Goal: Book appointment/travel/reservation

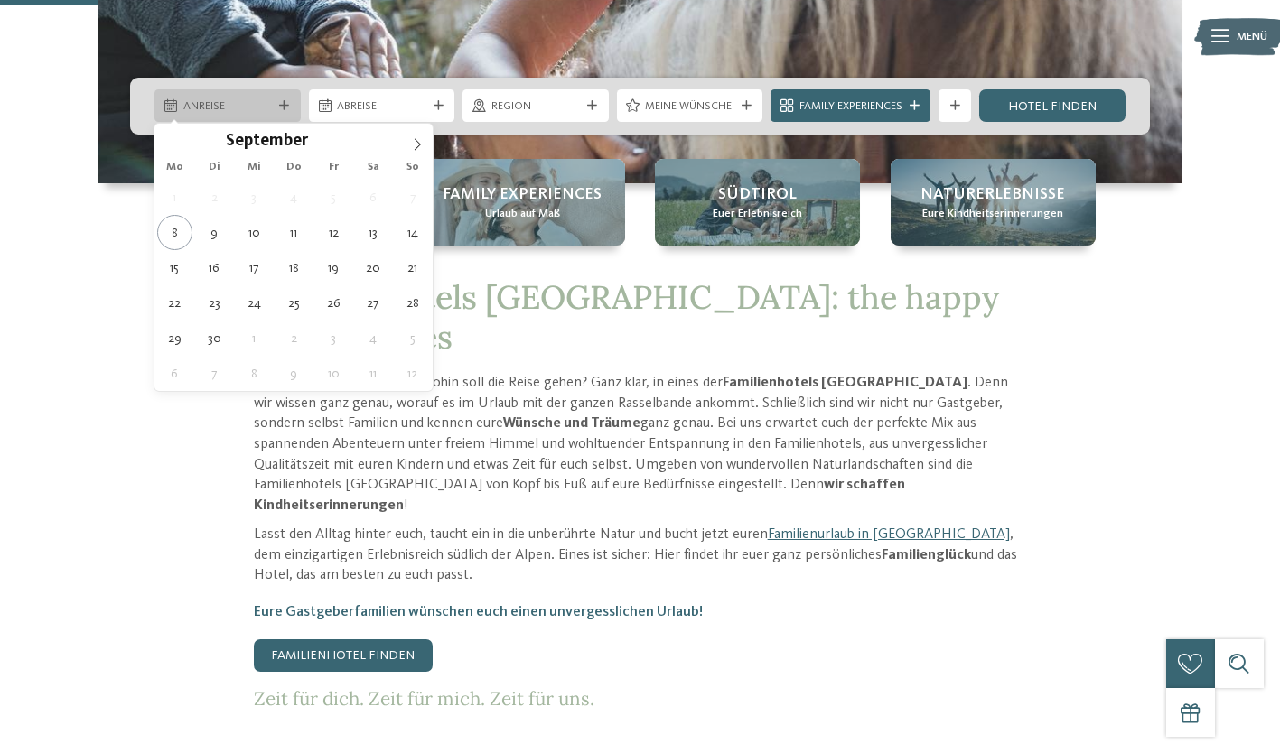
click at [284, 106] on icon at bounding box center [284, 106] width 10 height 10
type div "[DATE]"
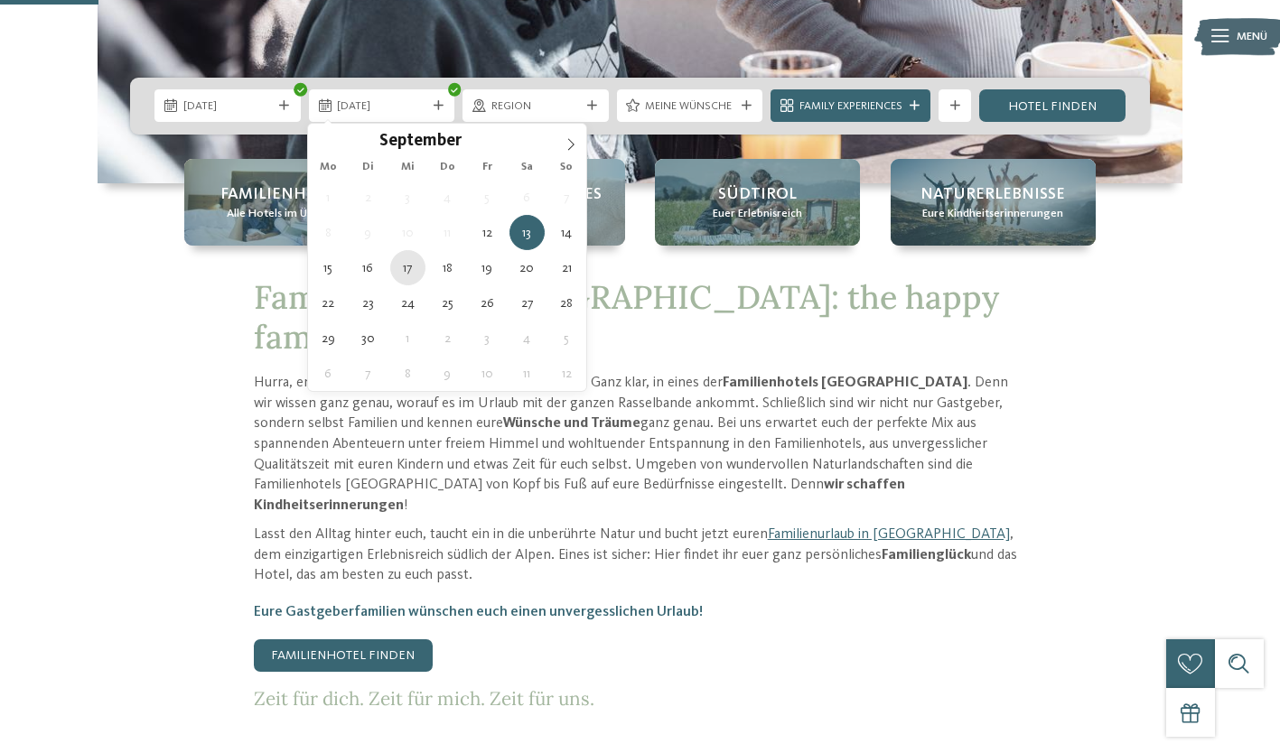
type div "[DATE]"
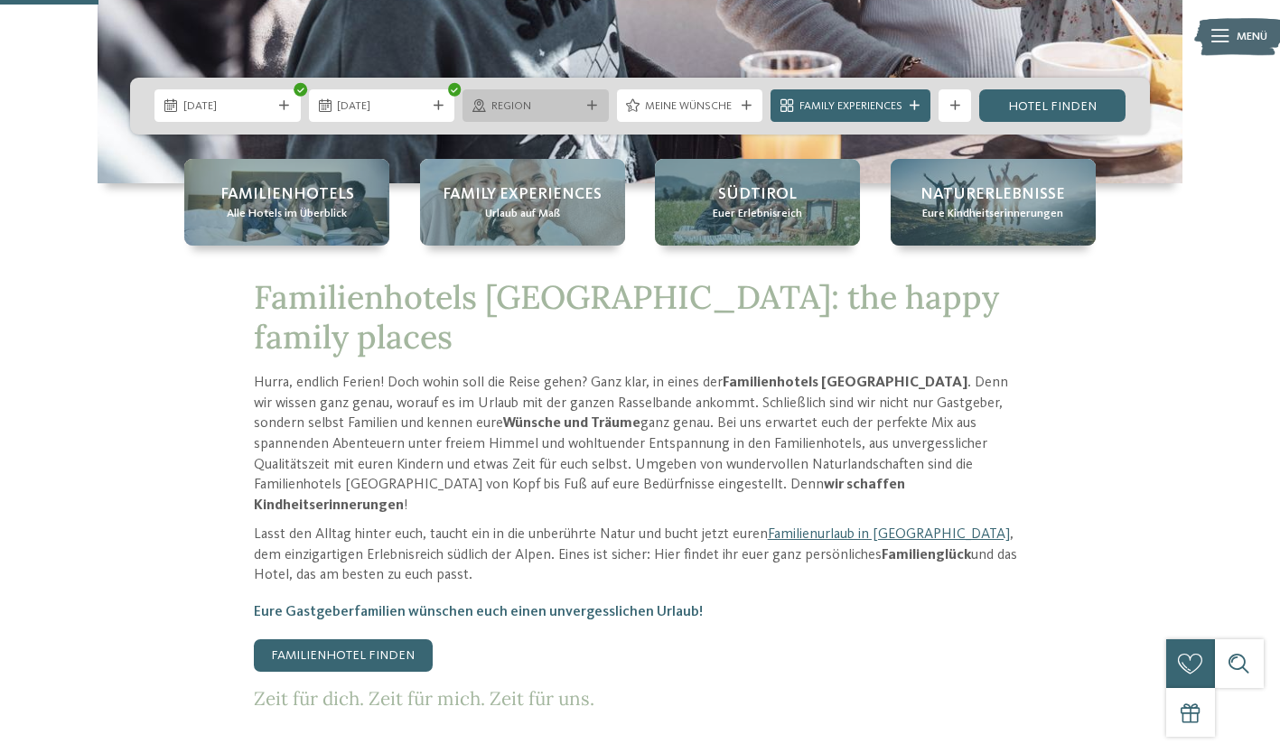
click at [588, 96] on div "Region" at bounding box center [535, 105] width 146 height 33
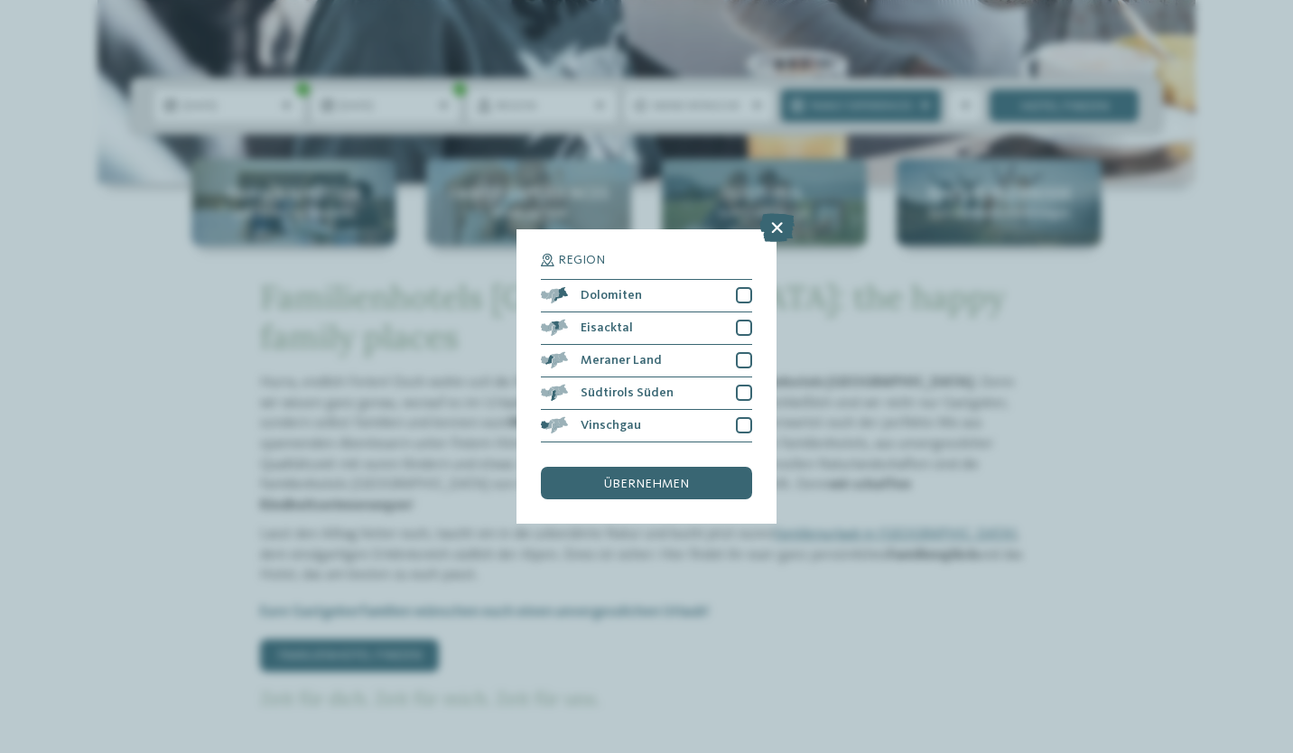
click at [625, 50] on div "Region Dolomiten" at bounding box center [646, 376] width 1293 height 753
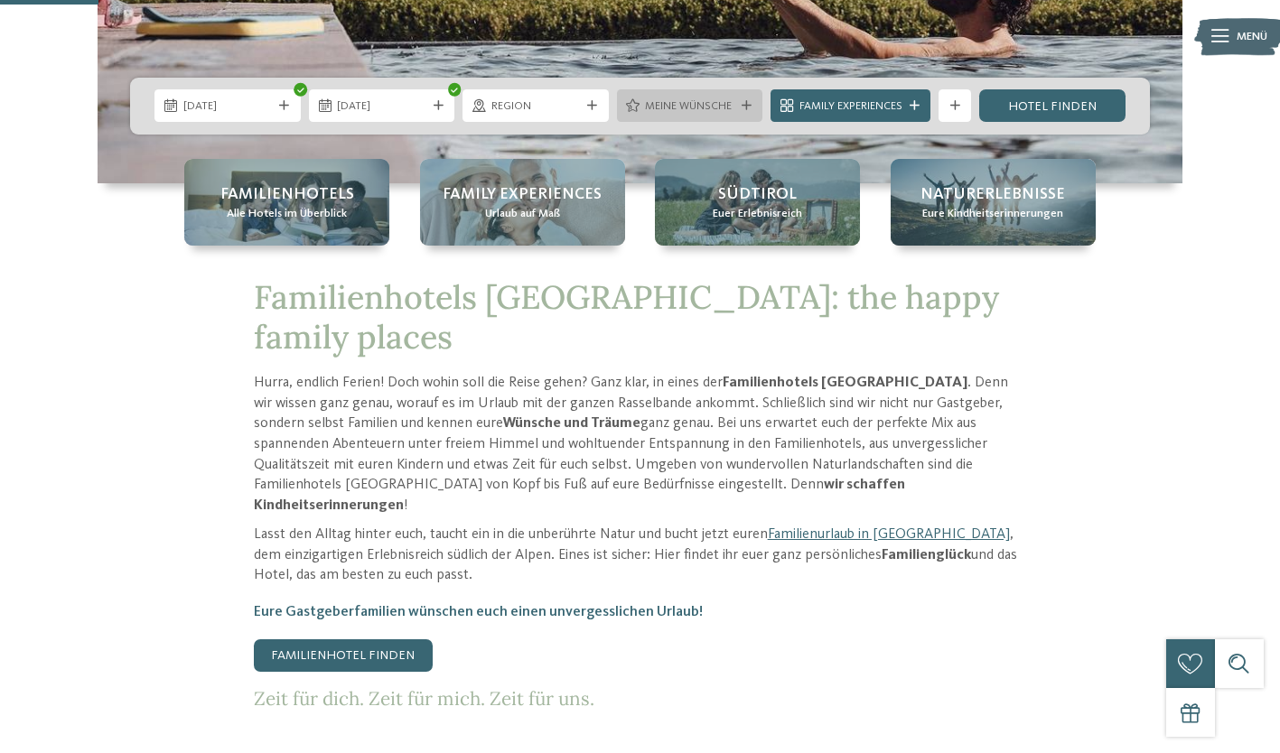
click at [738, 104] on div at bounding box center [746, 106] width 16 height 10
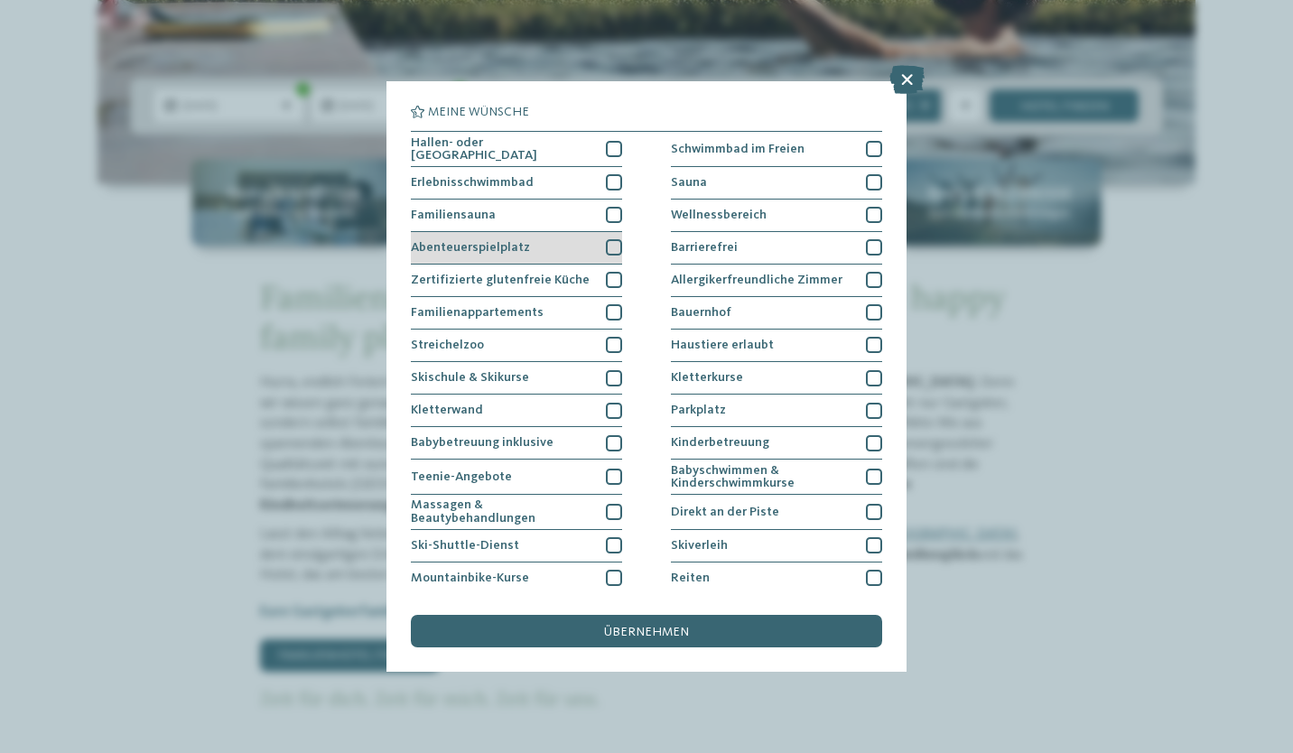
click at [608, 242] on div at bounding box center [614, 247] width 16 height 16
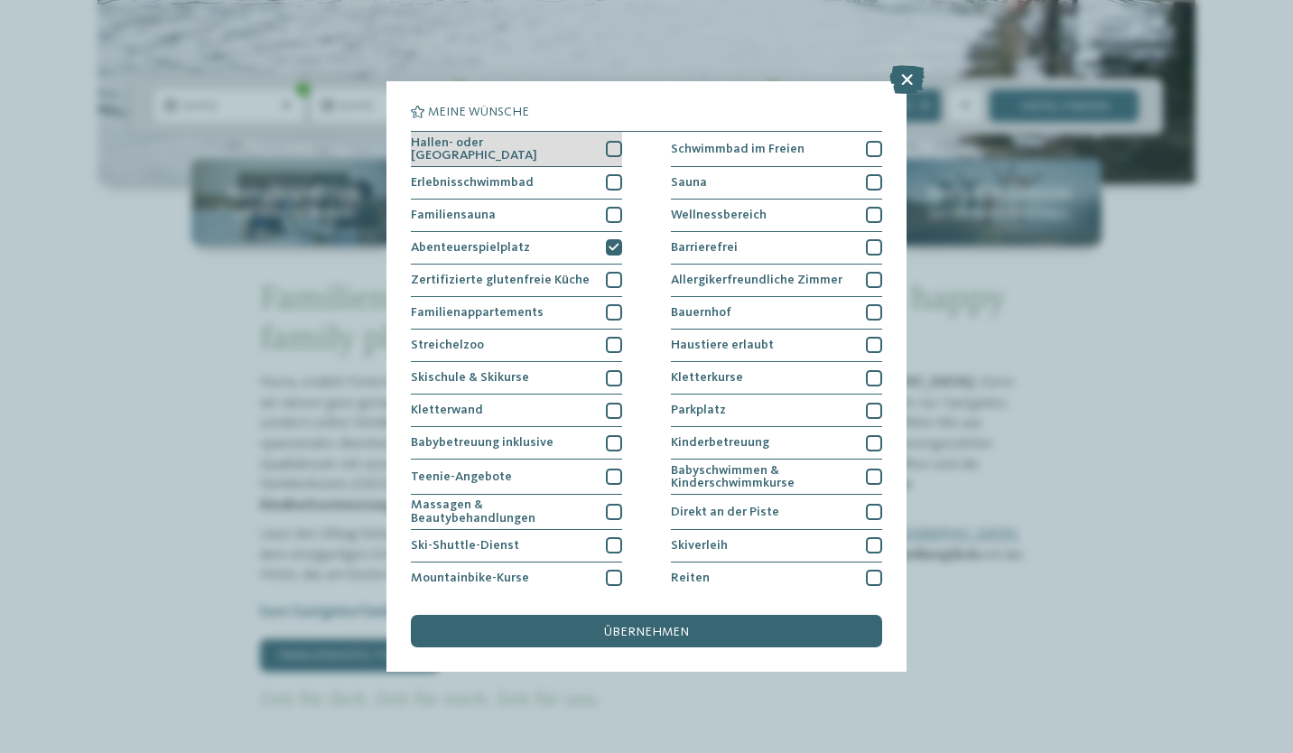
click at [613, 146] on div at bounding box center [614, 149] width 16 height 16
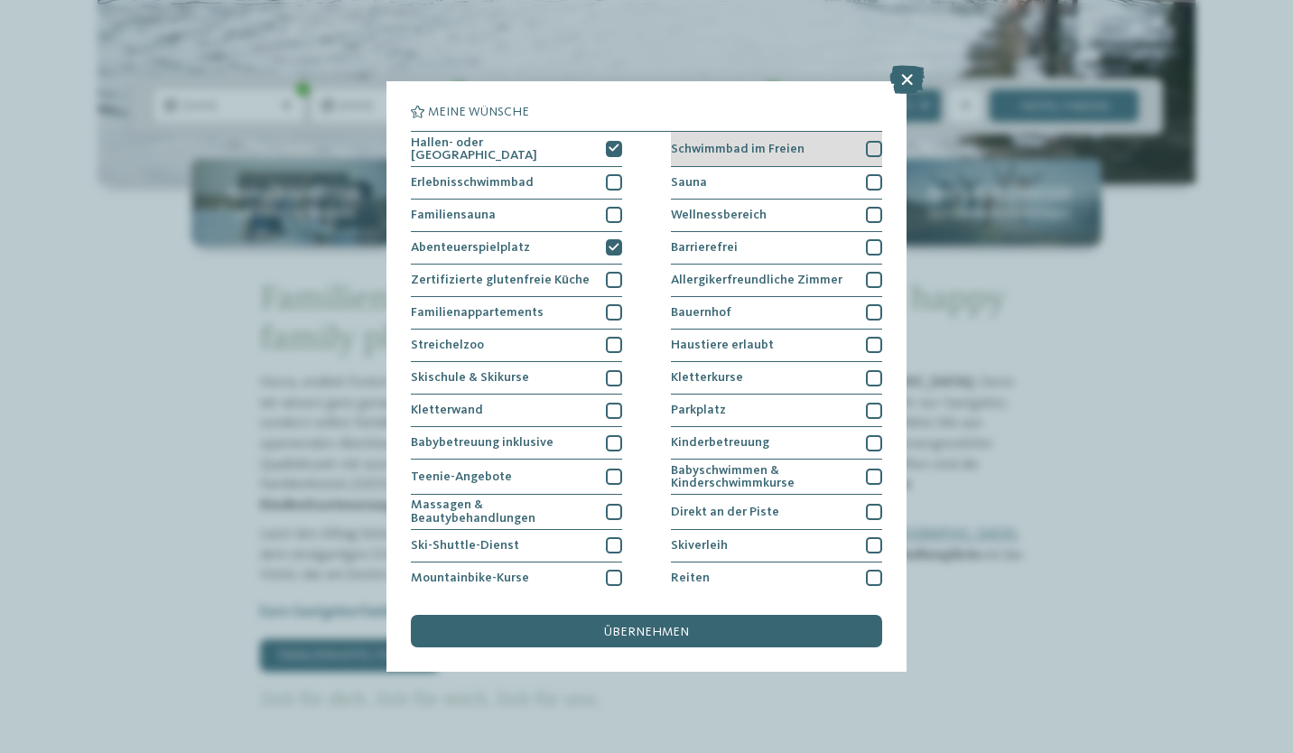
click at [872, 146] on div at bounding box center [874, 149] width 16 height 16
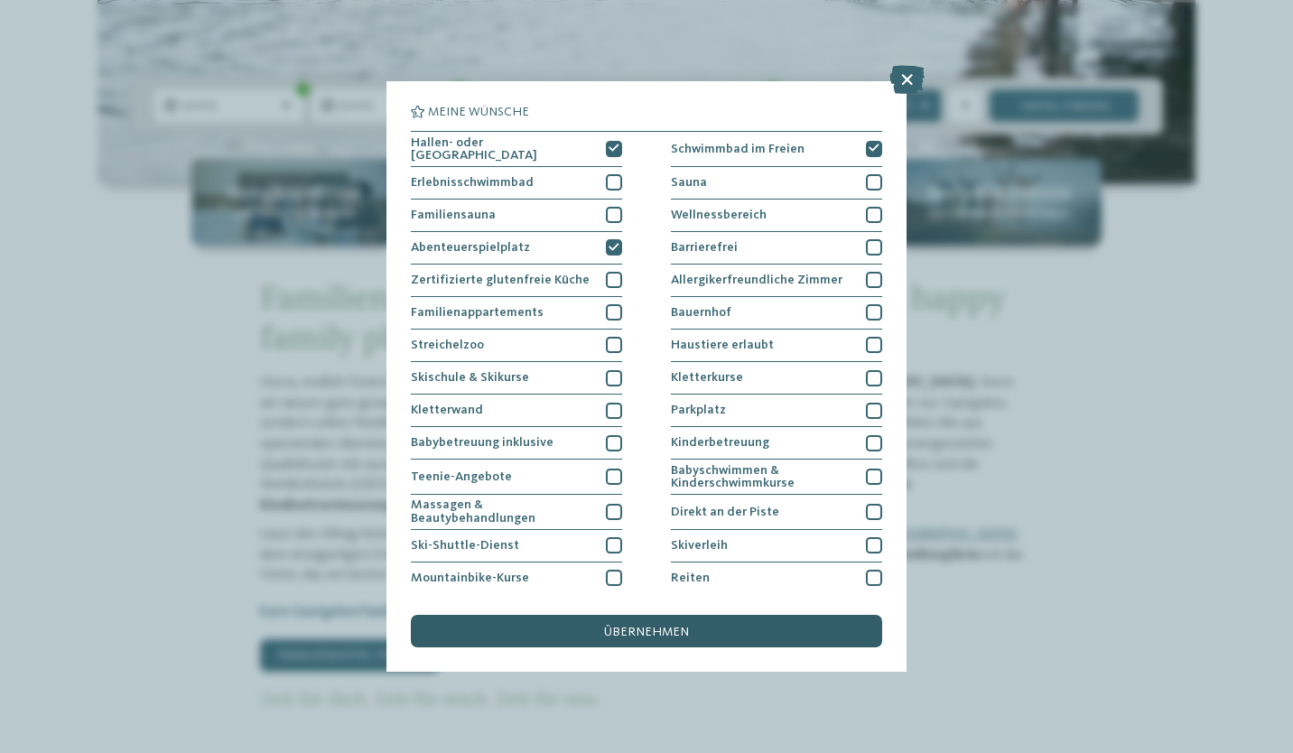
click at [676, 620] on div "übernehmen" at bounding box center [646, 631] width 471 height 33
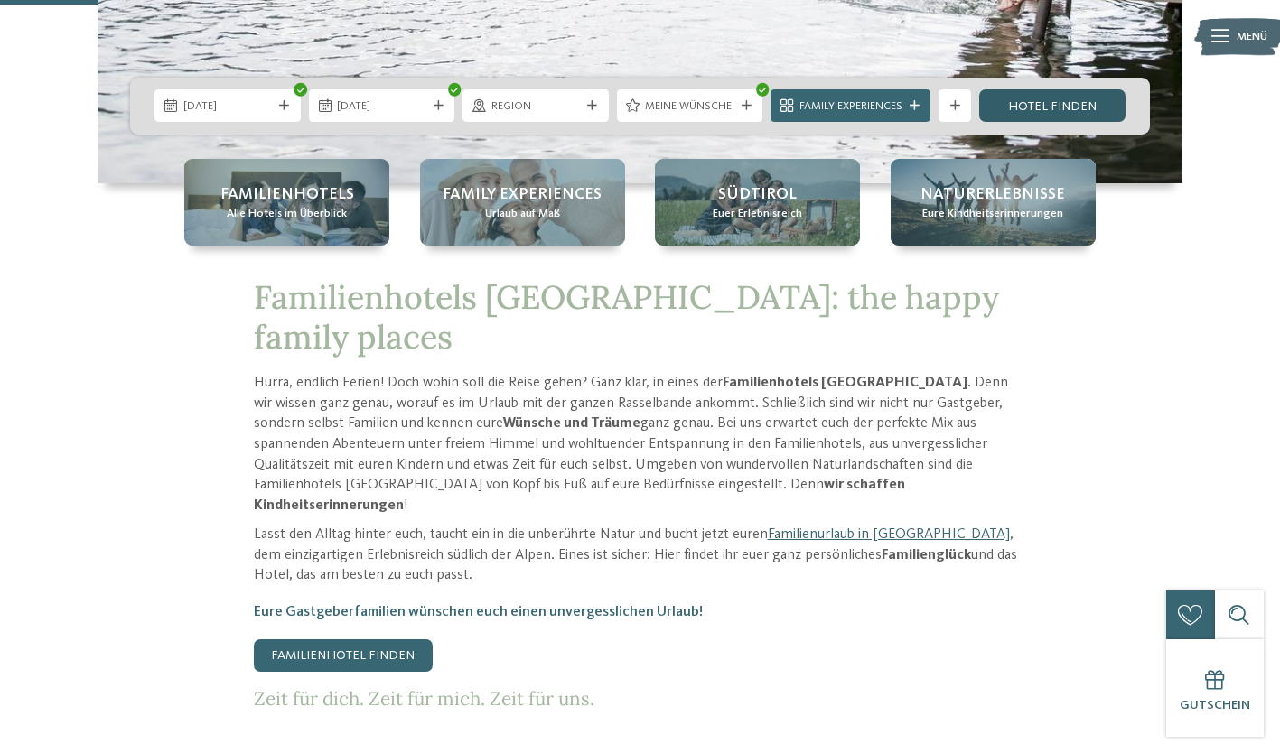
click at [1048, 98] on link "Hotel finden" at bounding box center [1052, 105] width 146 height 33
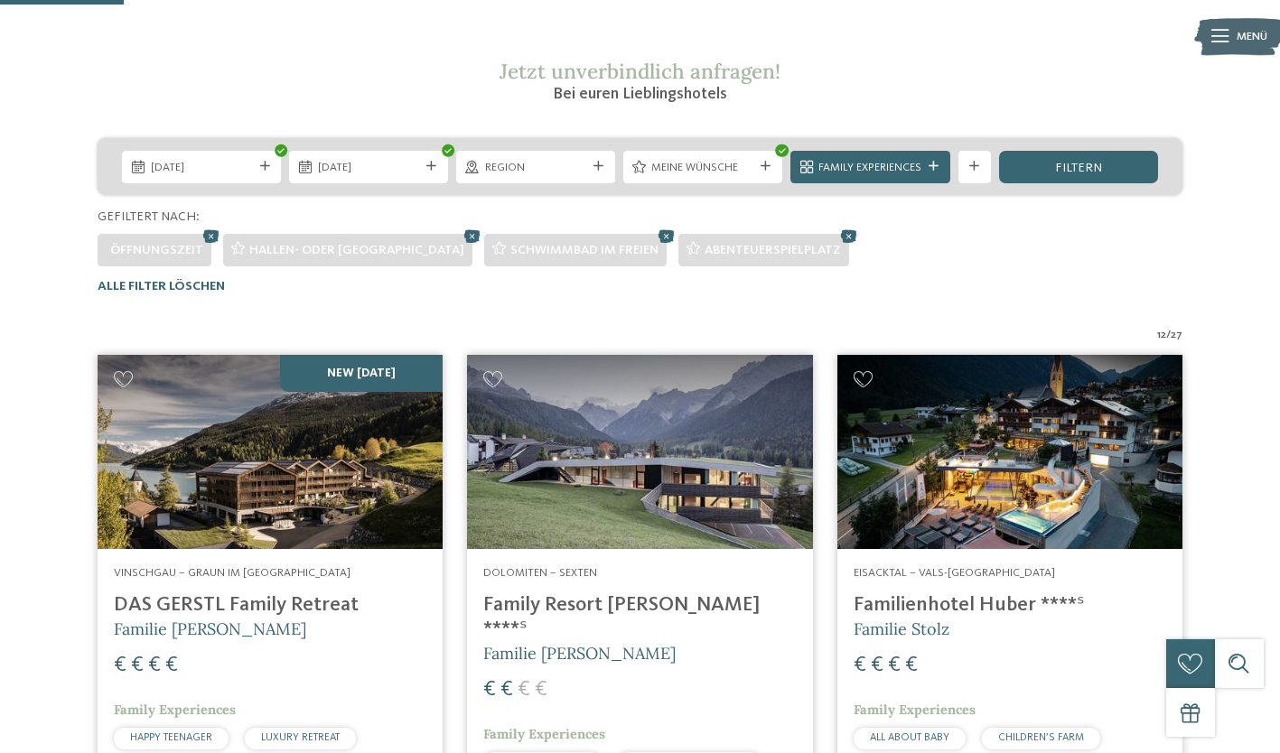
scroll to position [281, 0]
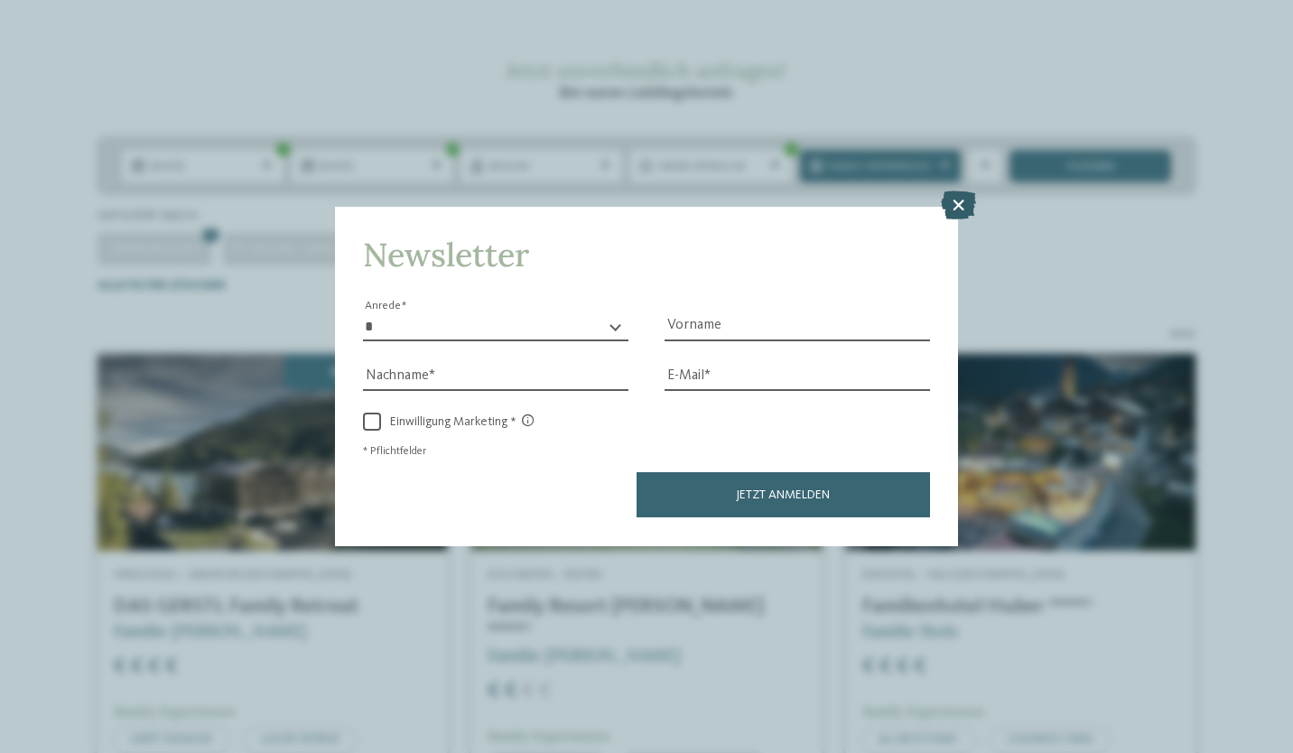
click at [955, 210] on icon at bounding box center [958, 205] width 35 height 29
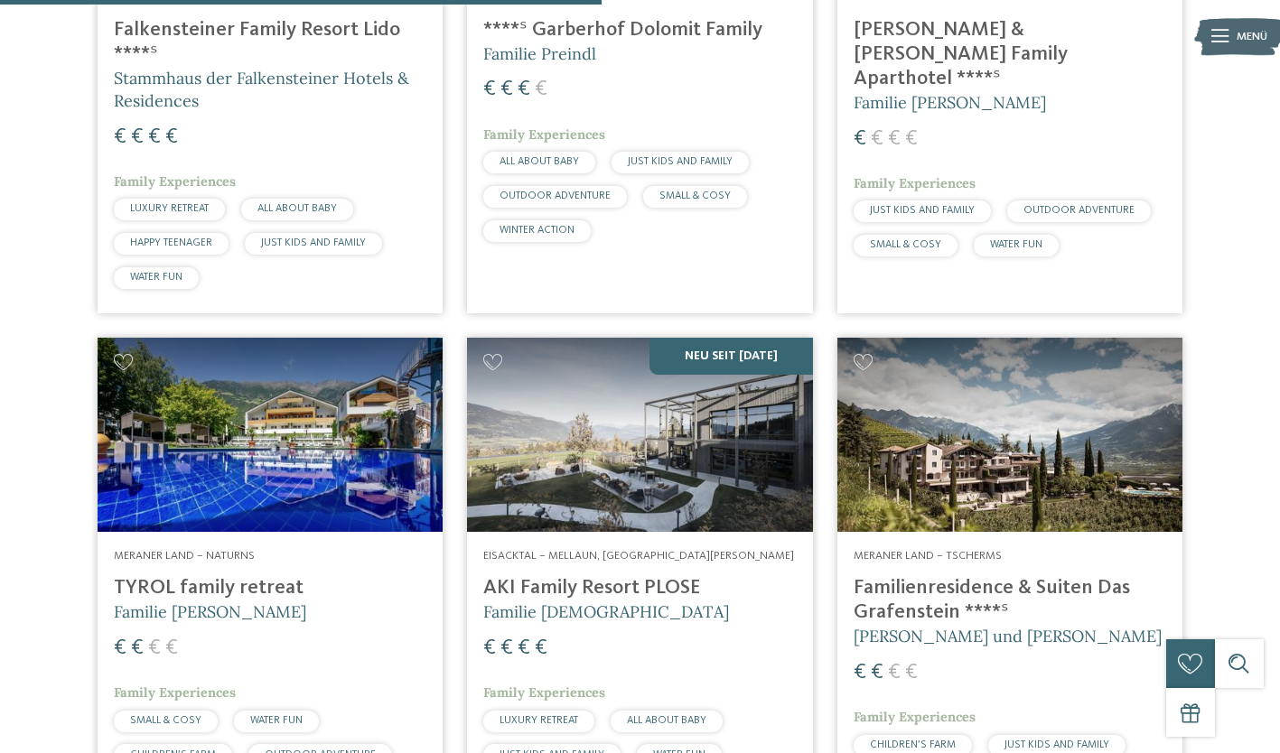
scroll to position [1366, 0]
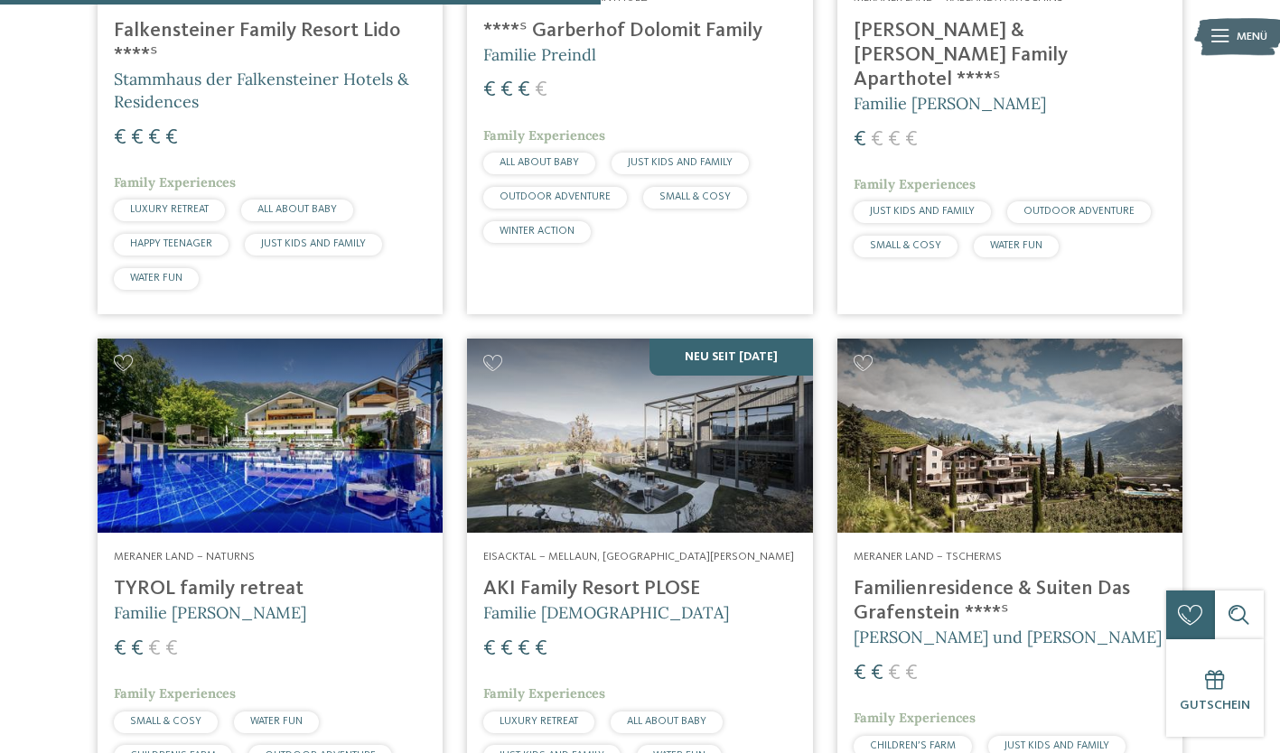
click at [352, 412] on img at bounding box center [270, 436] width 345 height 194
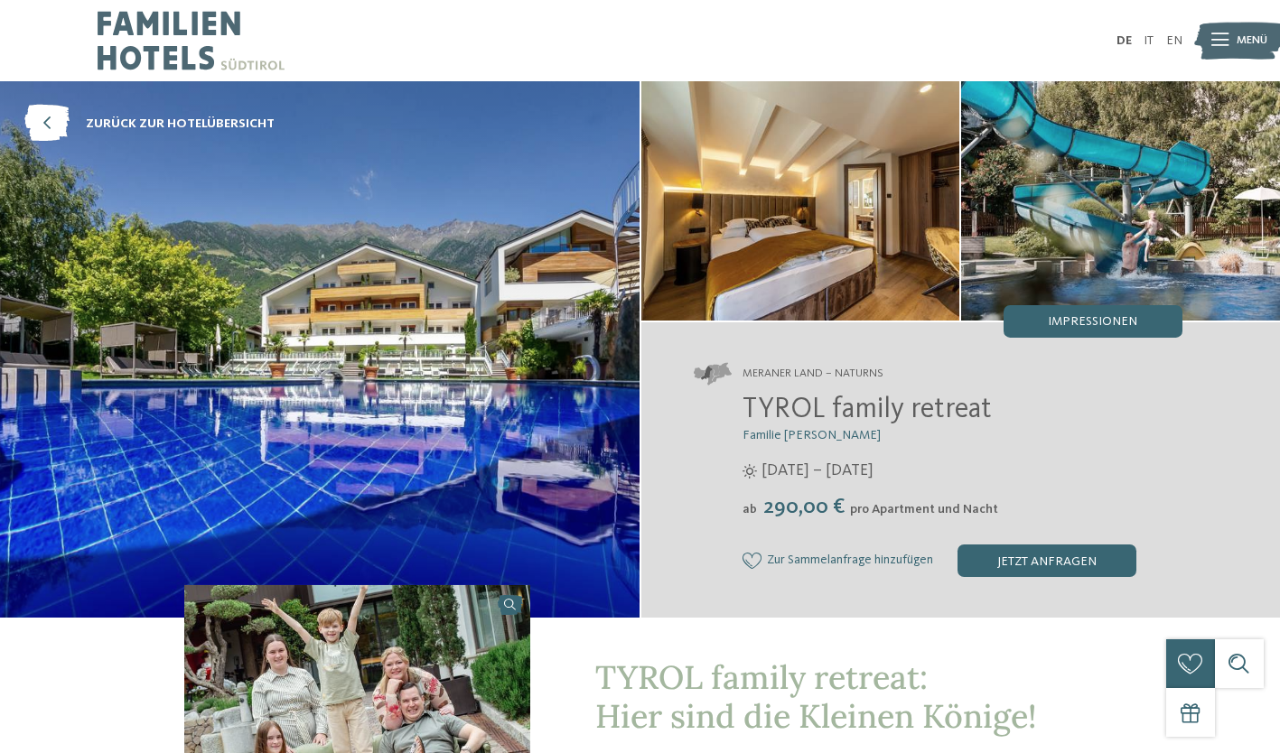
click at [430, 465] on img at bounding box center [319, 349] width 639 height 536
click at [937, 224] on img at bounding box center [800, 200] width 319 height 239
click at [1100, 321] on span "Impressionen" at bounding box center [1092, 321] width 89 height 13
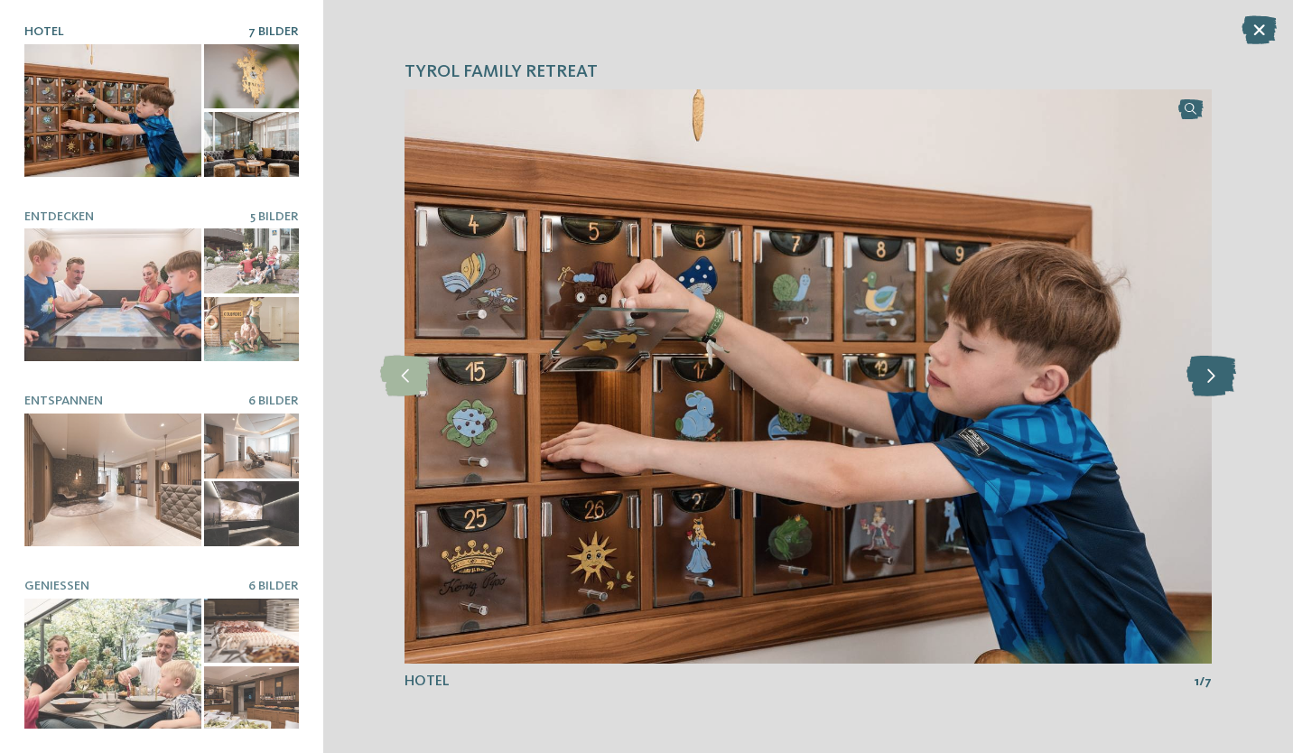
click at [1224, 370] on icon at bounding box center [1212, 376] width 50 height 41
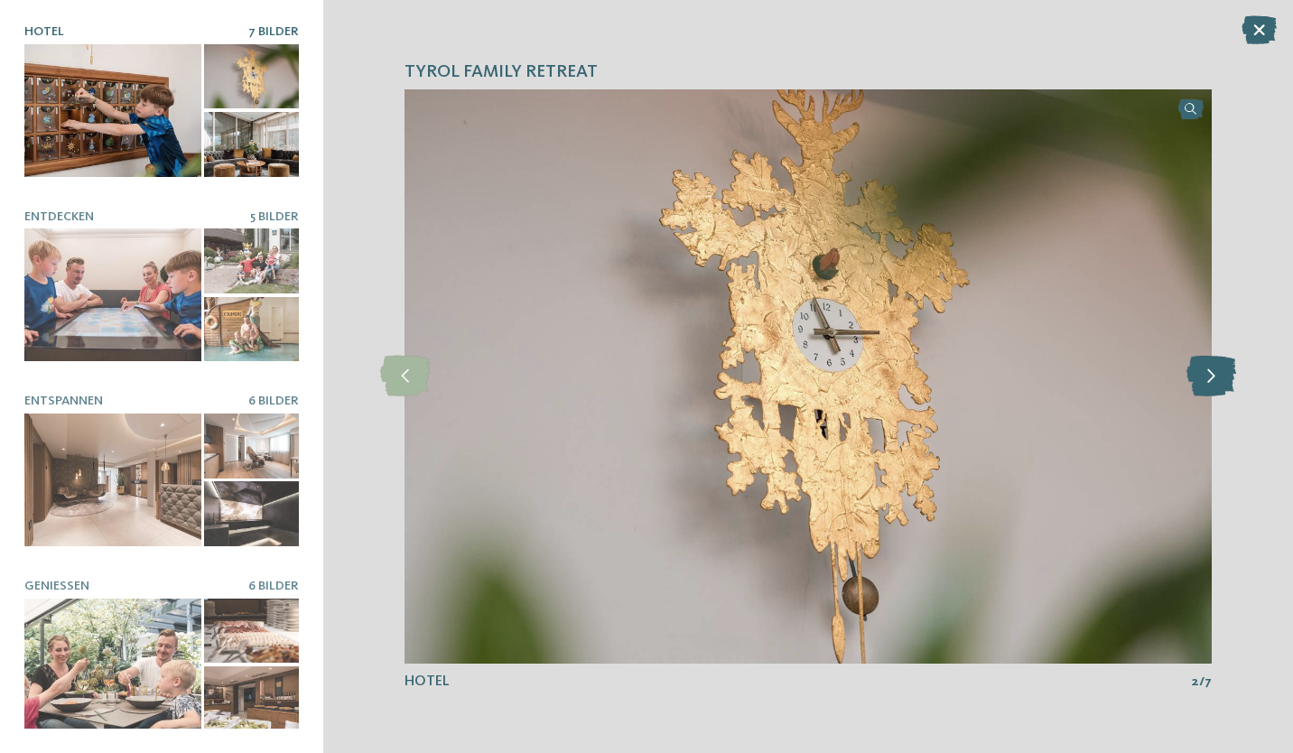
click at [1224, 370] on icon at bounding box center [1212, 376] width 50 height 41
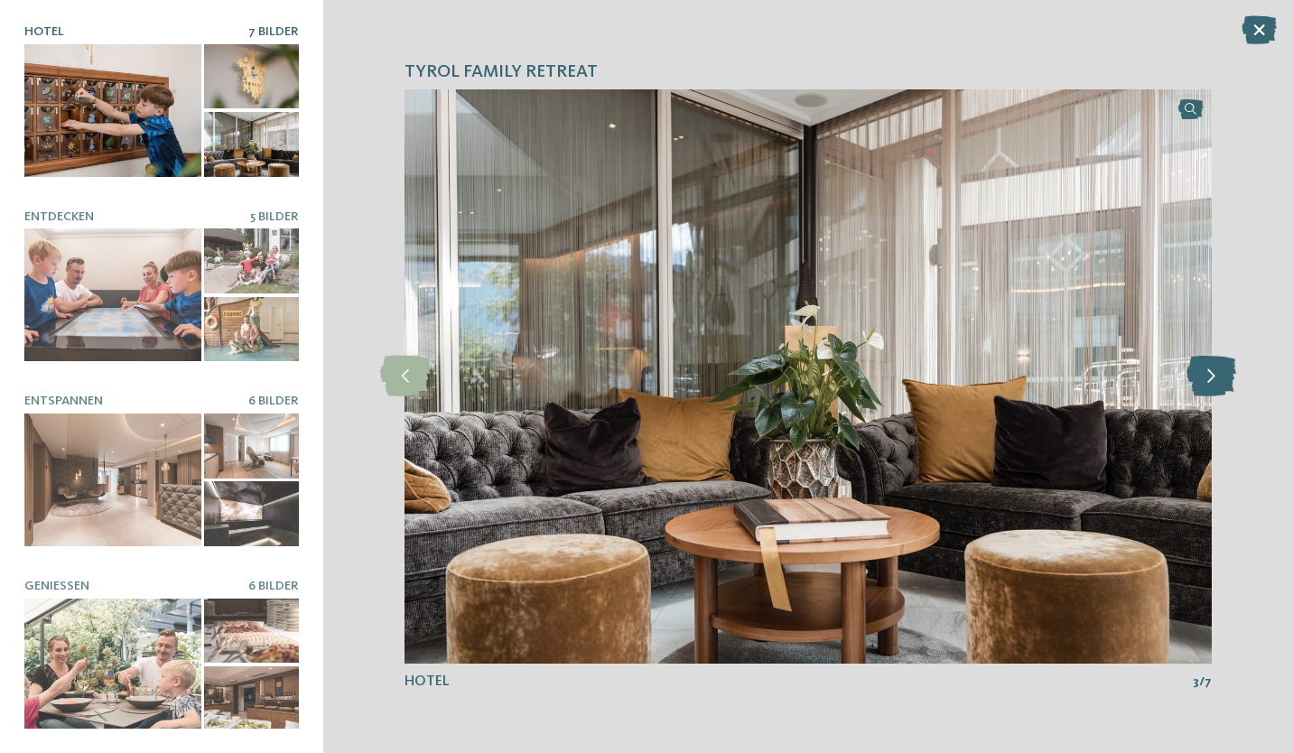
click at [1224, 370] on icon at bounding box center [1212, 376] width 50 height 41
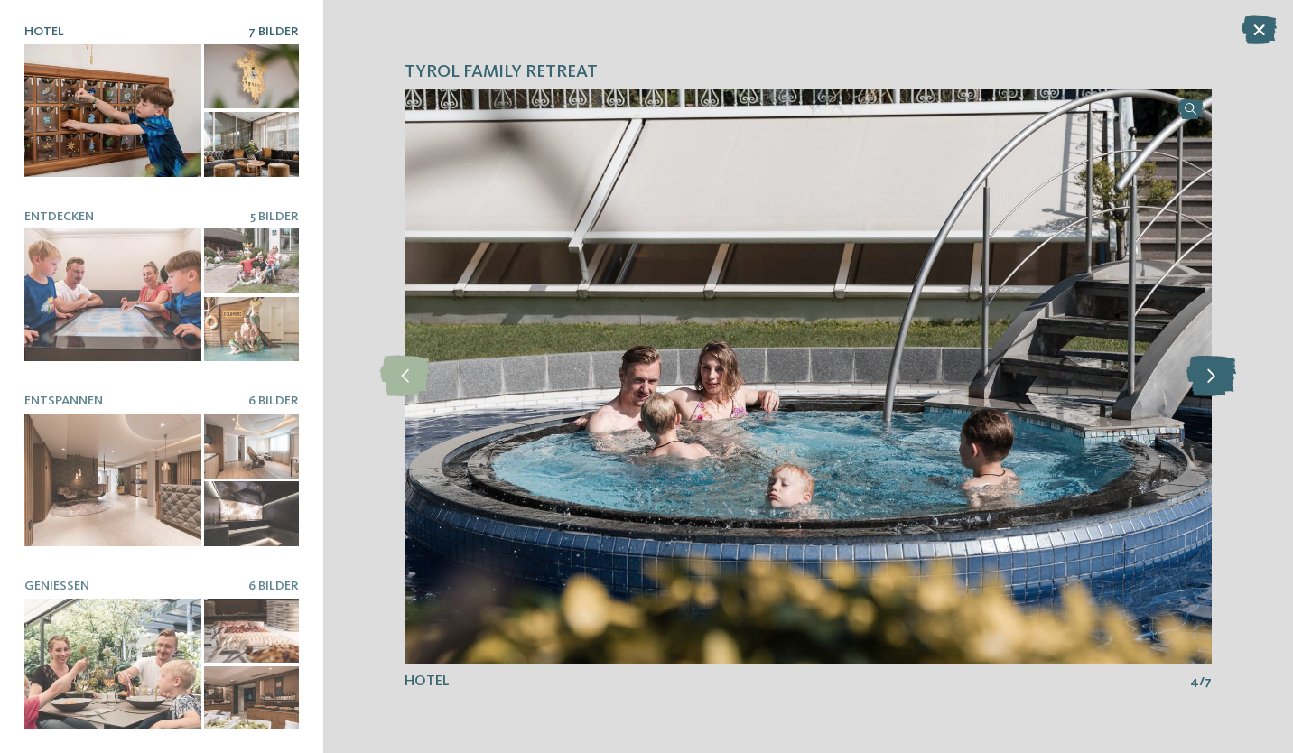
click at [1224, 370] on icon at bounding box center [1212, 376] width 50 height 41
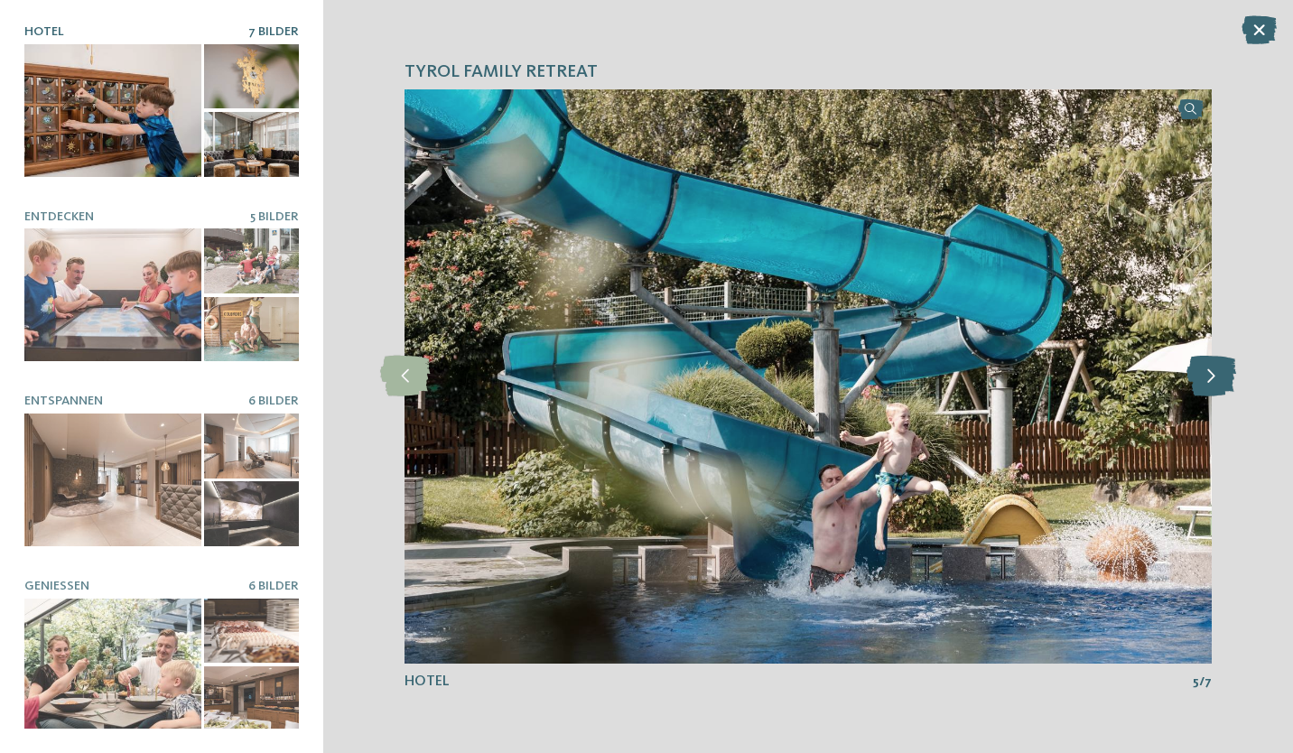
click at [1224, 370] on icon at bounding box center [1212, 376] width 50 height 41
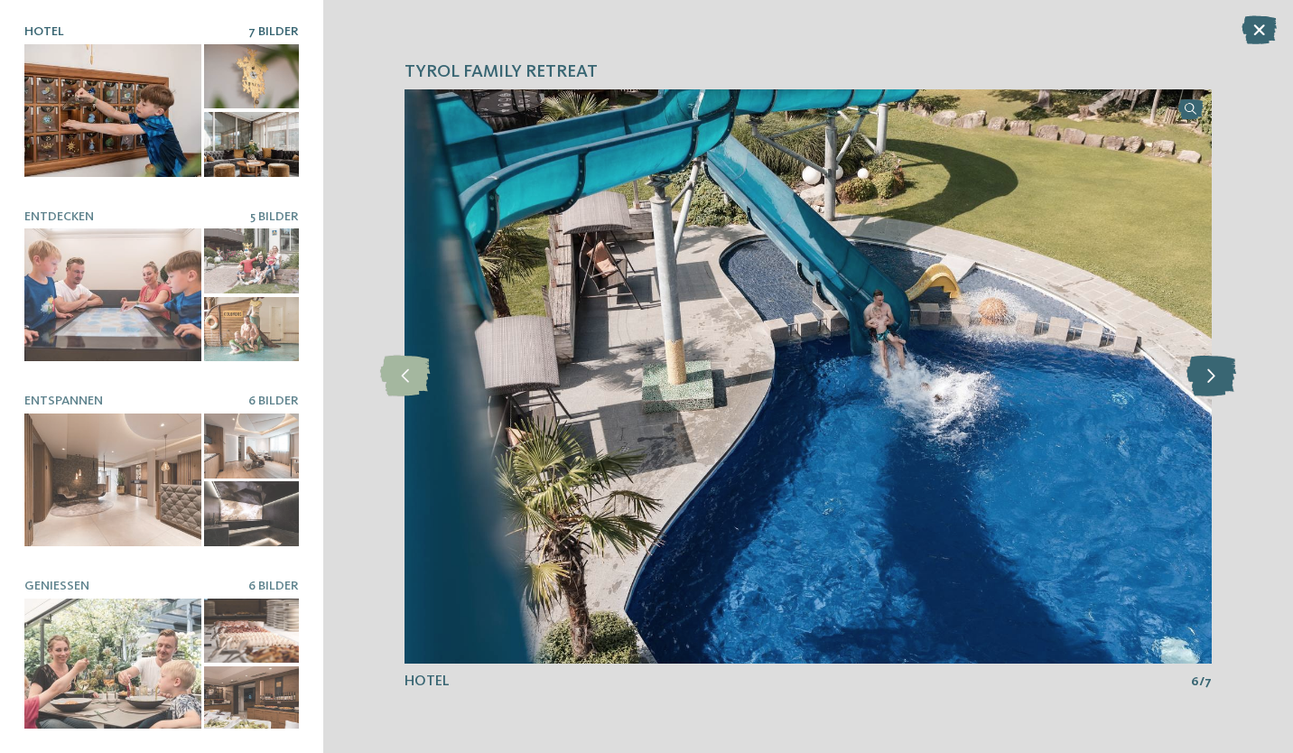
click at [1224, 370] on icon at bounding box center [1212, 376] width 50 height 41
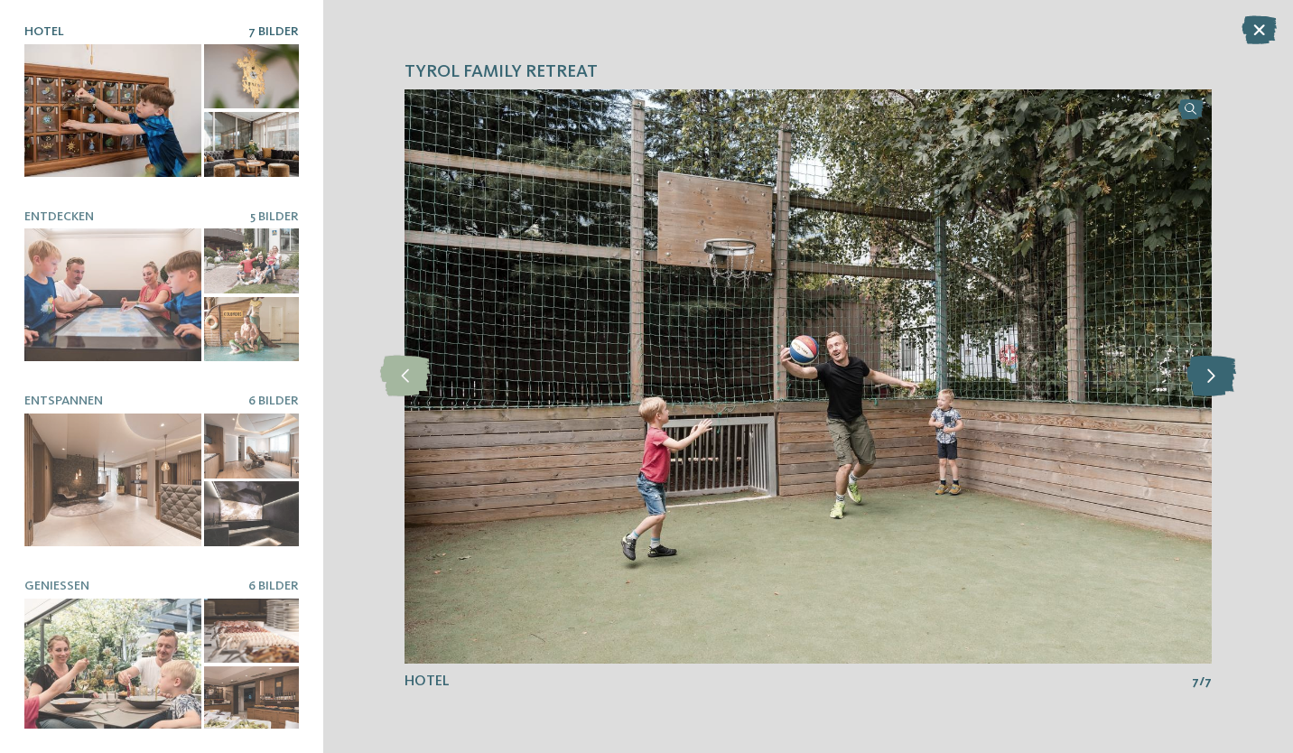
click at [1224, 370] on icon at bounding box center [1212, 376] width 50 height 41
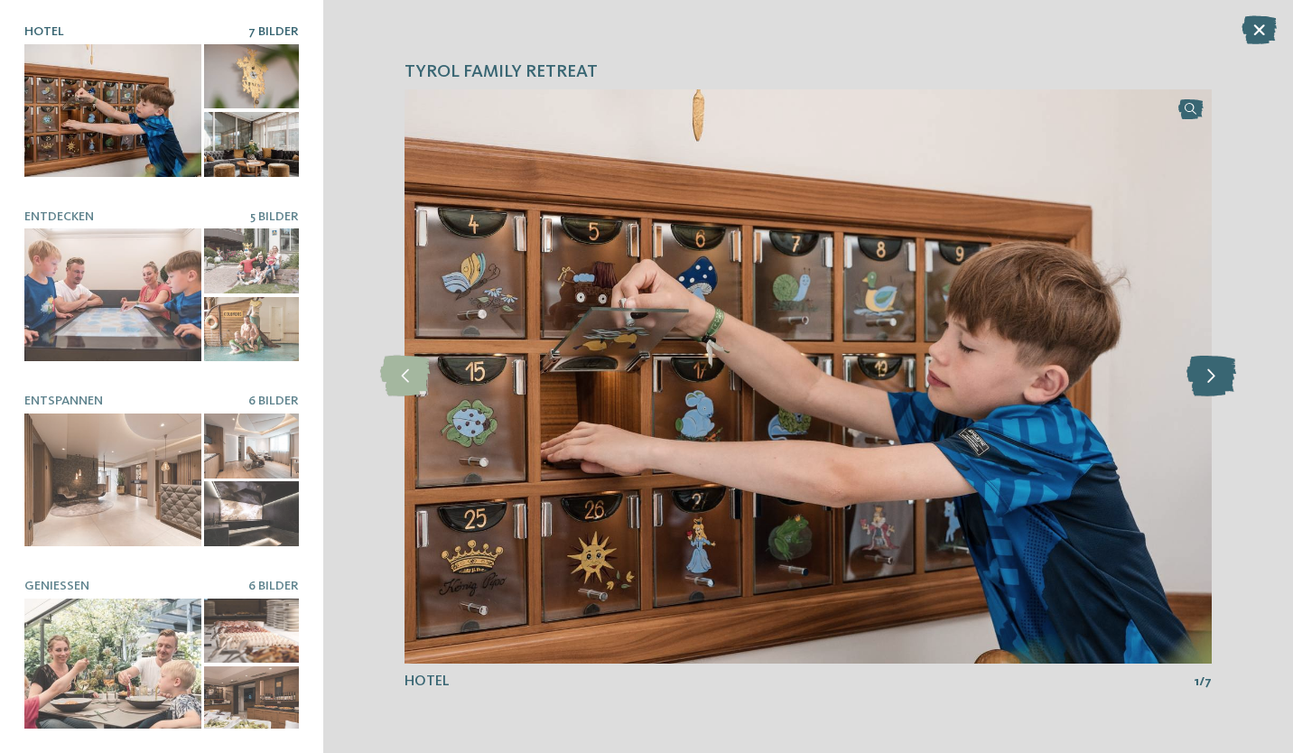
click at [1224, 370] on icon at bounding box center [1212, 376] width 50 height 41
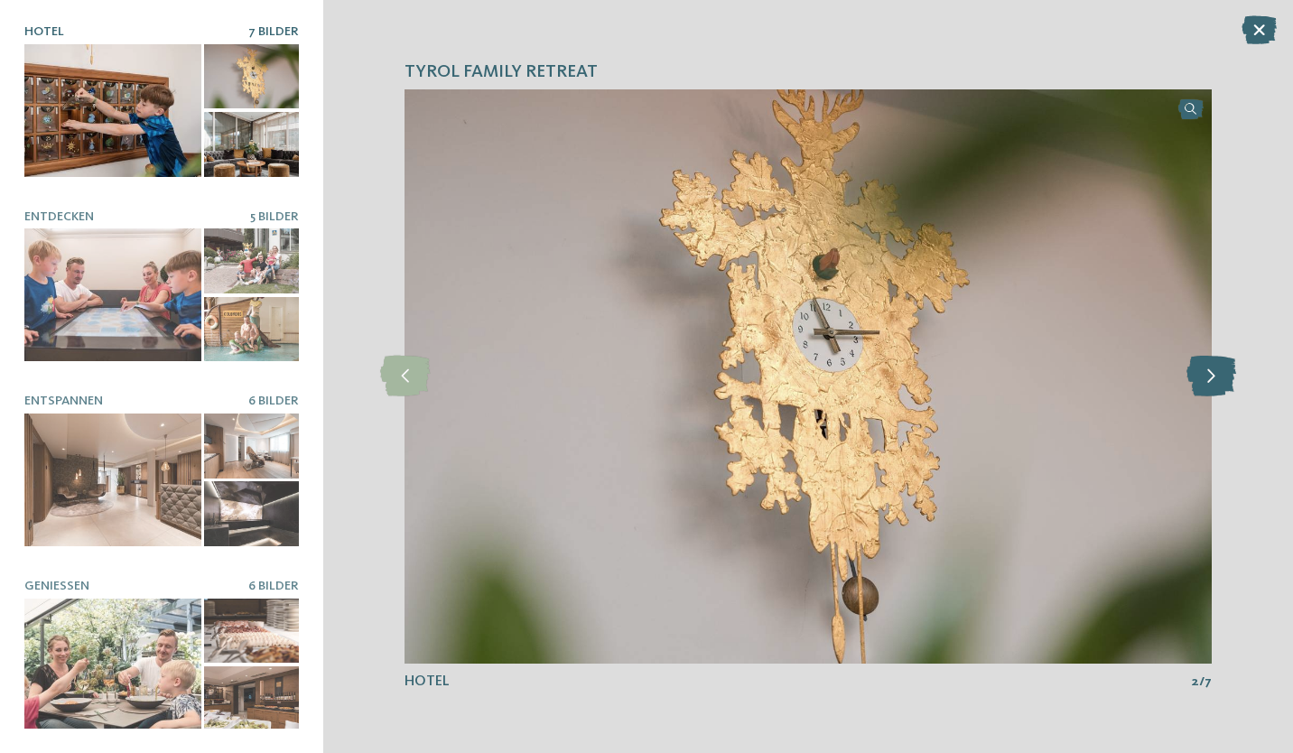
click at [1224, 370] on icon at bounding box center [1212, 376] width 50 height 41
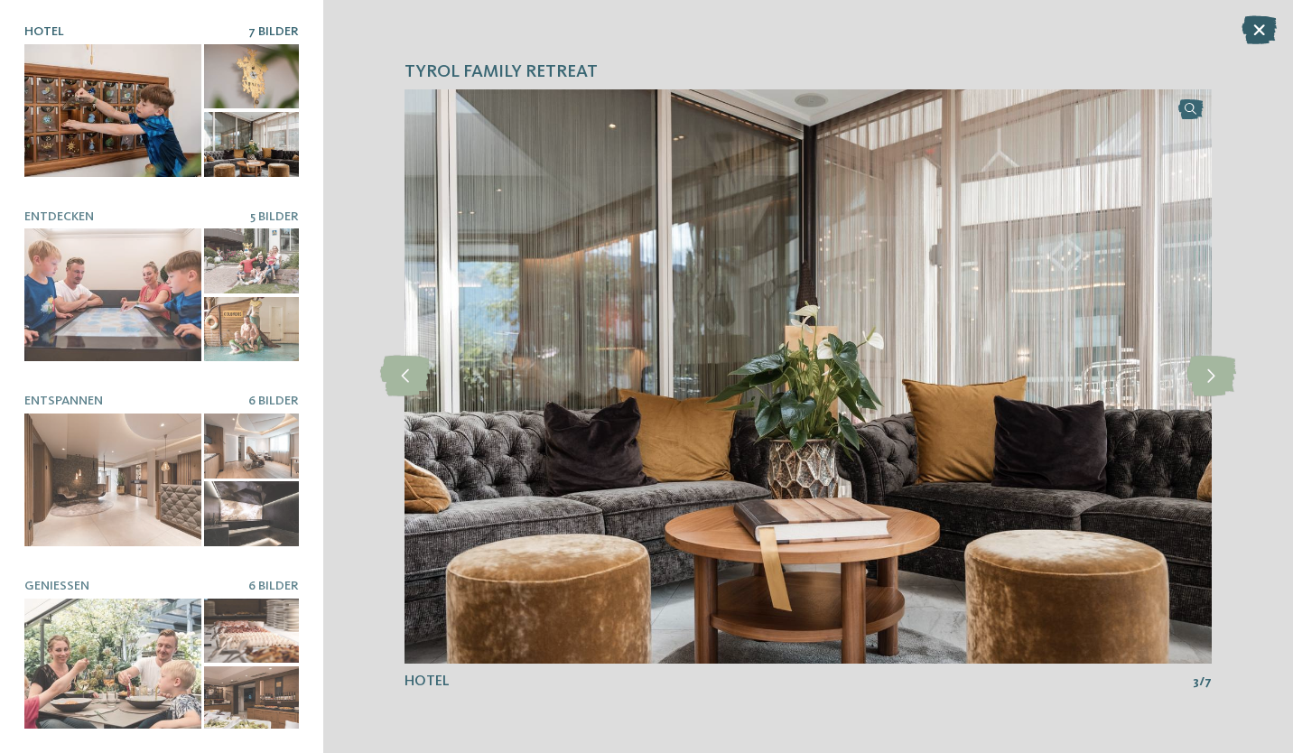
click at [1260, 36] on icon at bounding box center [1259, 29] width 35 height 29
